Goal: Task Accomplishment & Management: Complete application form

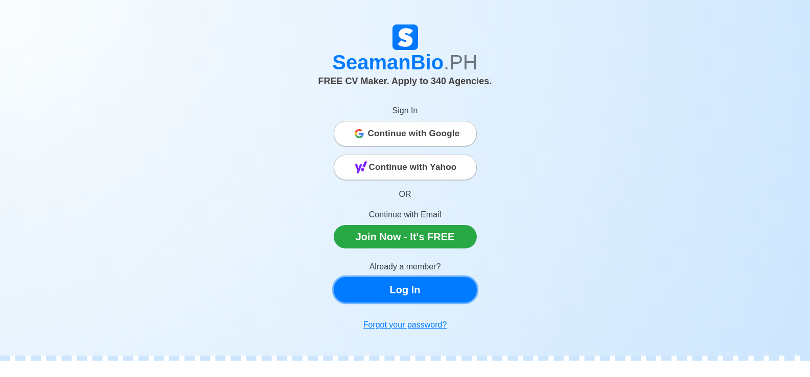
click at [403, 293] on link "Log In" at bounding box center [405, 290] width 143 height 26
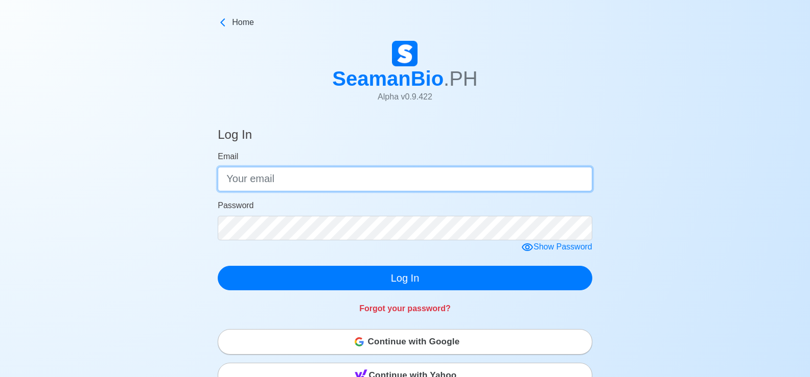
click at [282, 178] on input "Email" at bounding box center [405, 179] width 374 height 25
type input "[EMAIL_ADDRESS][DOMAIN_NAME]"
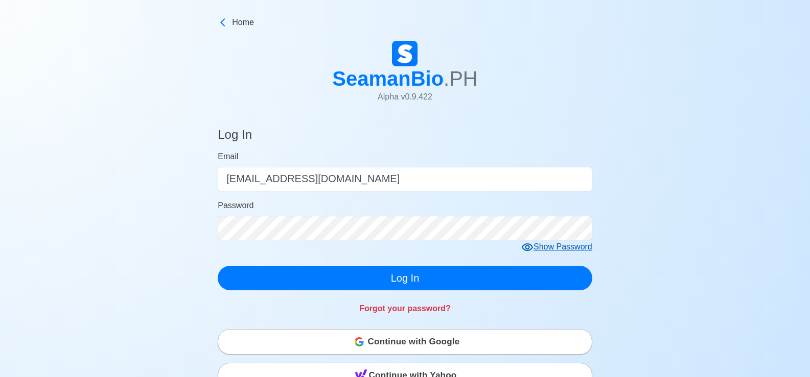
click at [542, 244] on div "Show Password" at bounding box center [556, 247] width 71 height 13
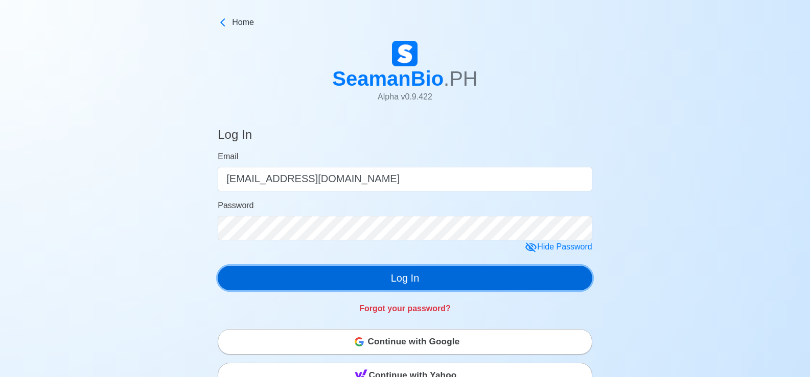
click at [442, 273] on button "Log In" at bounding box center [405, 278] width 374 height 25
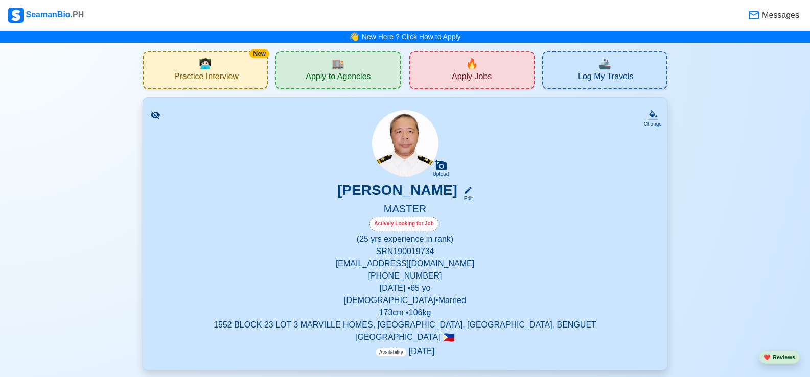
click at [479, 74] on span "Apply Jobs" at bounding box center [471, 78] width 40 height 13
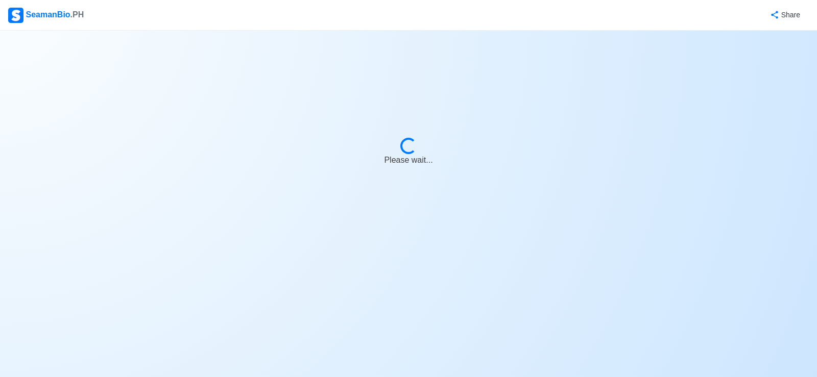
select select "Master"
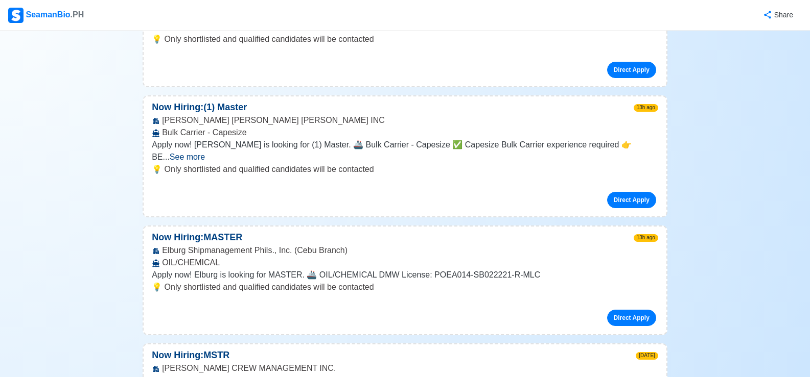
scroll to position [255, 0]
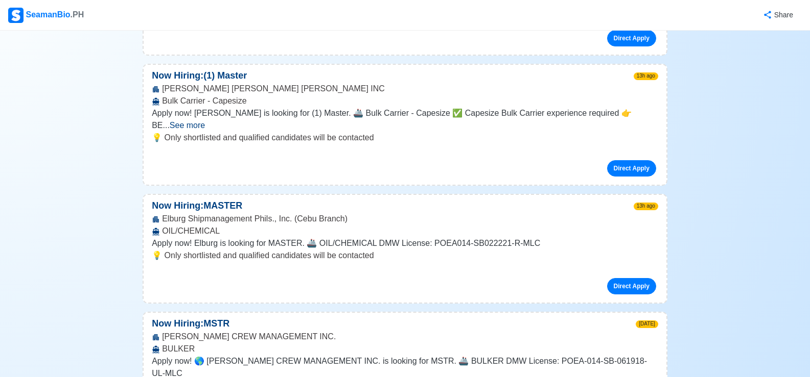
click at [205, 121] on span "See more" at bounding box center [187, 125] width 35 height 9
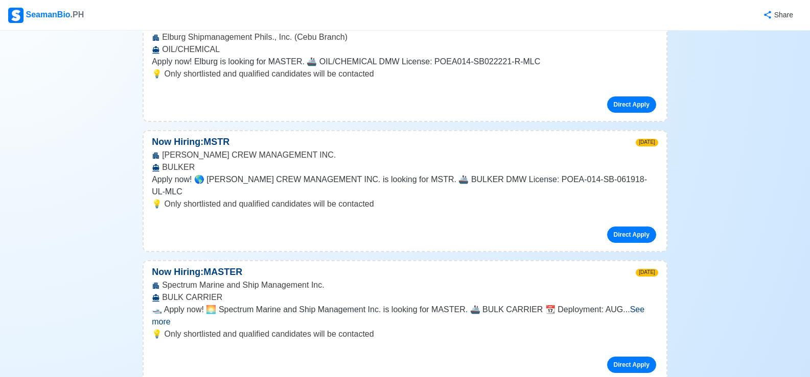
scroll to position [562, 0]
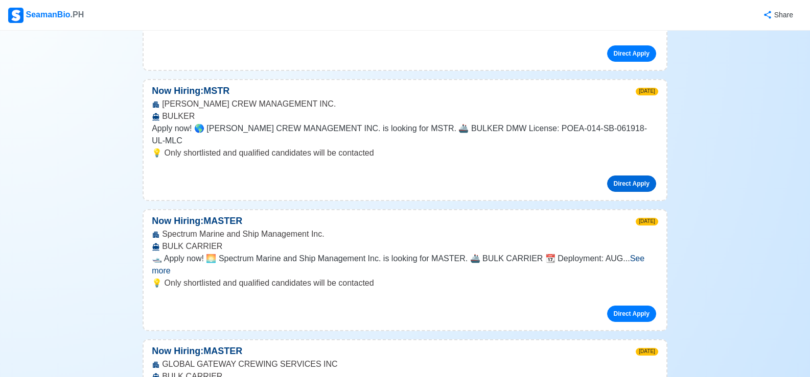
click at [632, 176] on link "Direct Apply" at bounding box center [631, 184] width 49 height 16
click at [631, 176] on link "Direct Apply" at bounding box center [631, 184] width 49 height 16
click at [633, 176] on link "Direct Apply" at bounding box center [631, 184] width 49 height 16
